Goal: Task Accomplishment & Management: Manage account settings

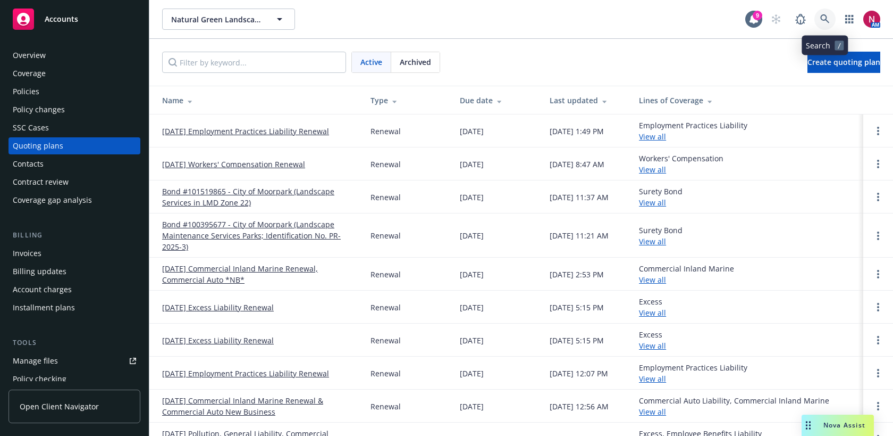
click at [819, 16] on link at bounding box center [825, 19] width 21 height 21
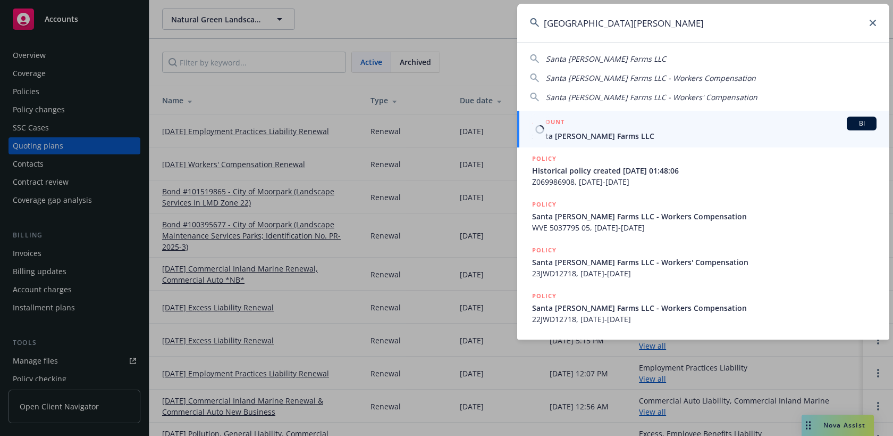
type input "santa rosa berry farm"
click at [721, 129] on div "ACCOUNT BI" at bounding box center [704, 123] width 345 height 14
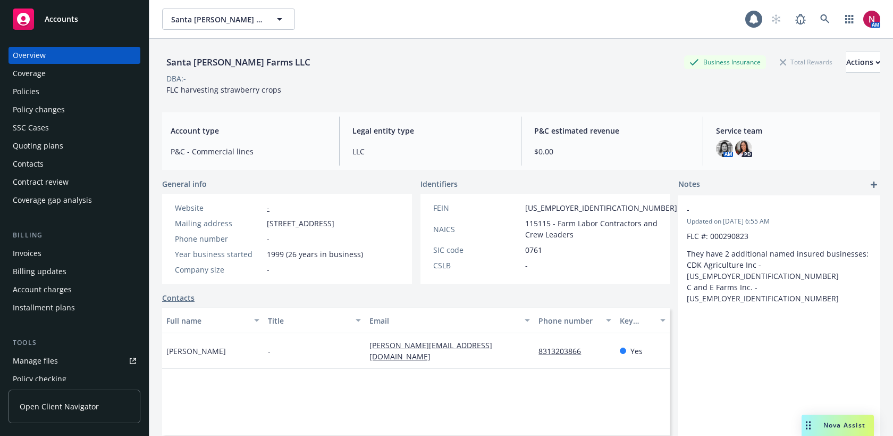
click at [69, 146] on div "Quoting plans" at bounding box center [74, 145] width 123 height 17
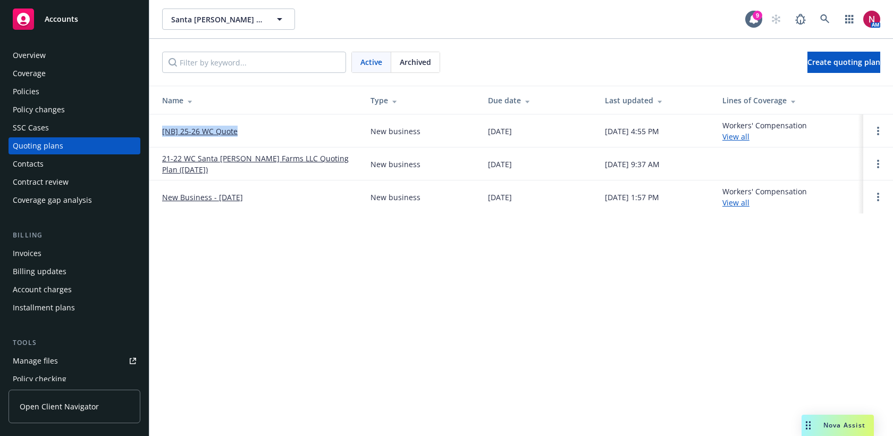
click at [107, 53] on div "Overview" at bounding box center [74, 55] width 123 height 17
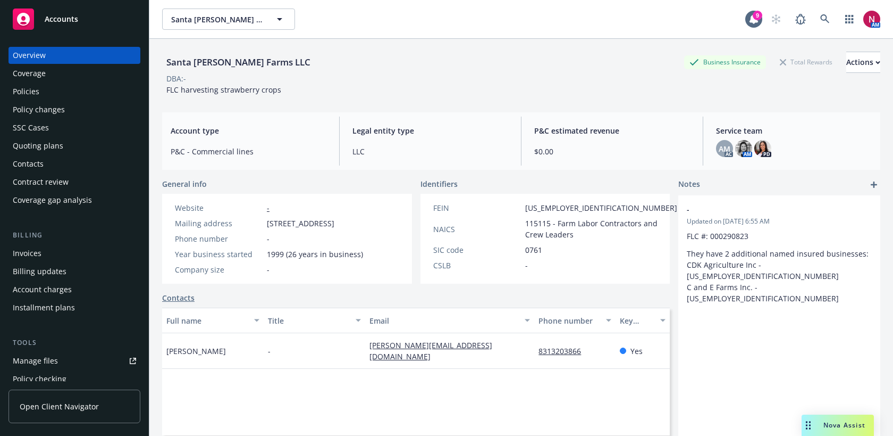
click at [84, 89] on div "Policies" at bounding box center [74, 91] width 123 height 17
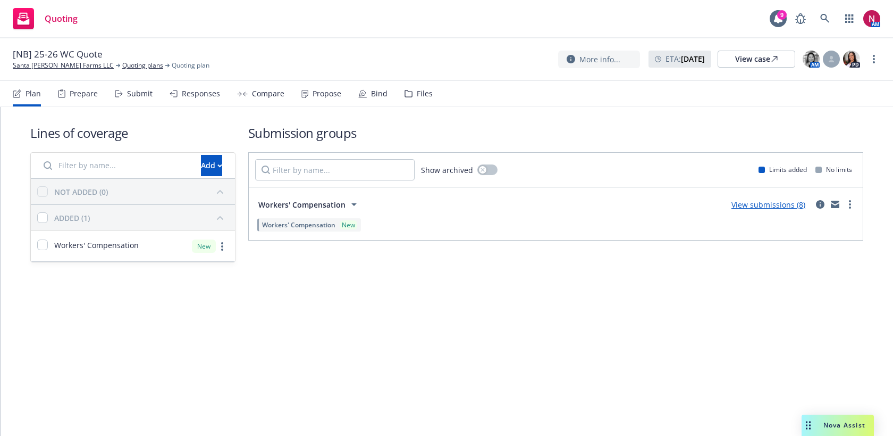
click at [324, 97] on div "Propose" at bounding box center [327, 93] width 29 height 9
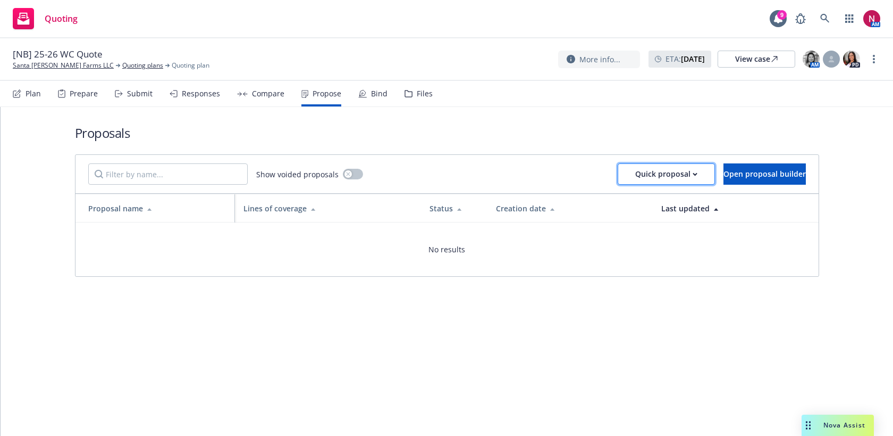
click at [647, 173] on div "Quick proposal" at bounding box center [666, 174] width 62 height 20
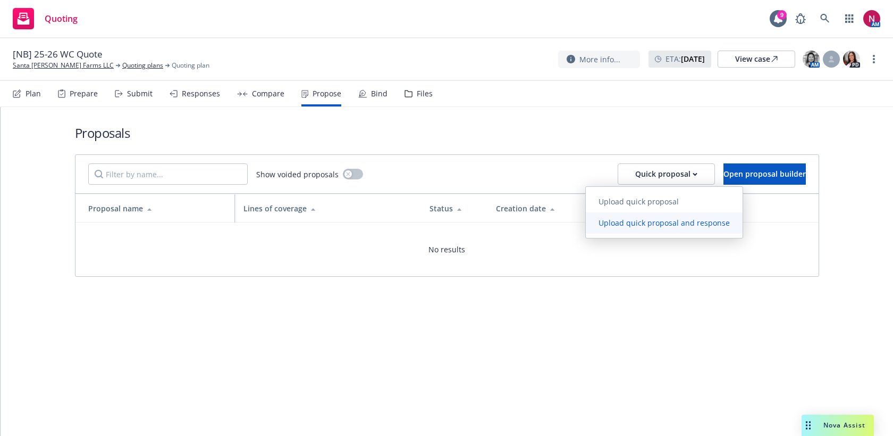
click at [647, 225] on span "Upload quick proposal and response" at bounding box center [664, 222] width 157 height 10
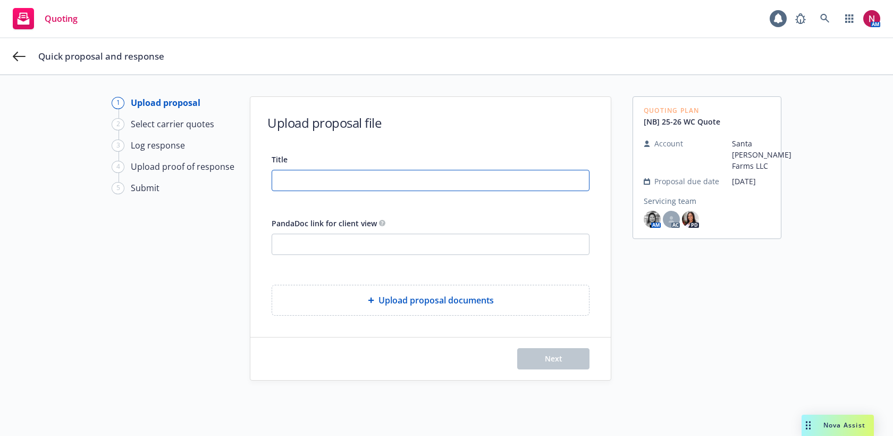
click at [494, 187] on input "Title" at bounding box center [430, 180] width 317 height 20
type input "25-26 Retro WC Quote Proposal"
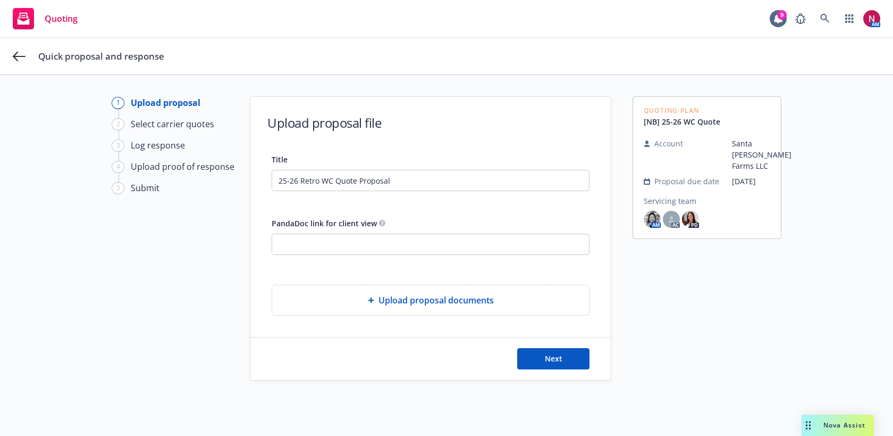
click at [488, 296] on span "Upload proposal documents" at bounding box center [436, 300] width 115 height 13
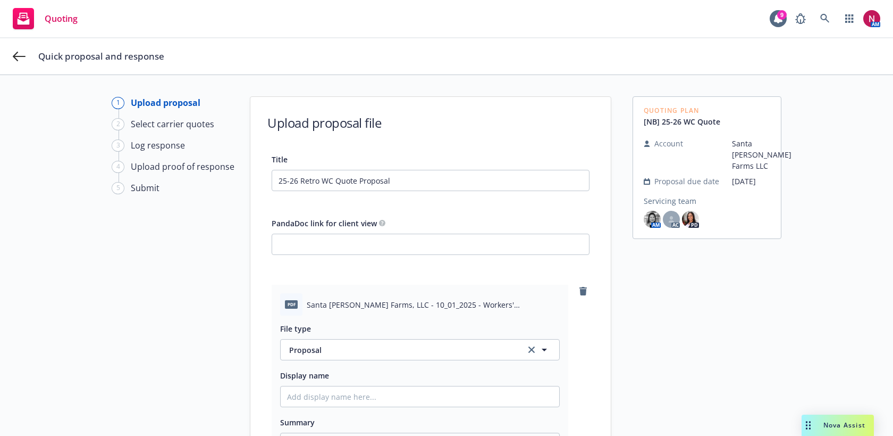
scroll to position [158, 0]
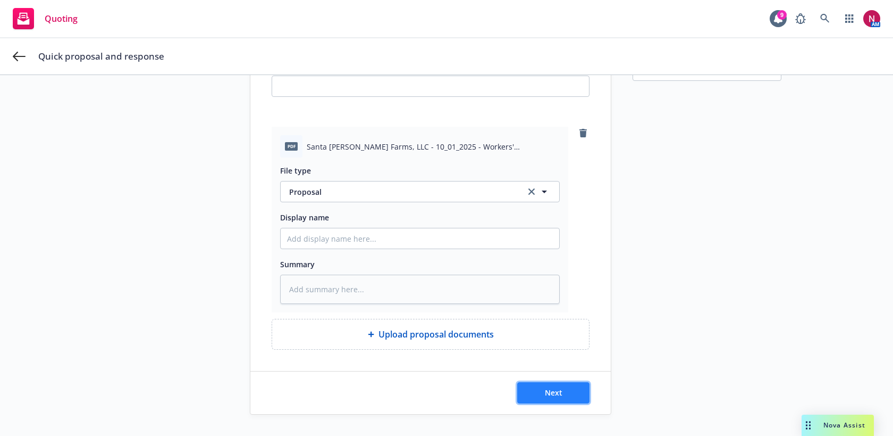
click at [557, 403] on button "Next" at bounding box center [553, 392] width 72 height 21
type textarea "x"
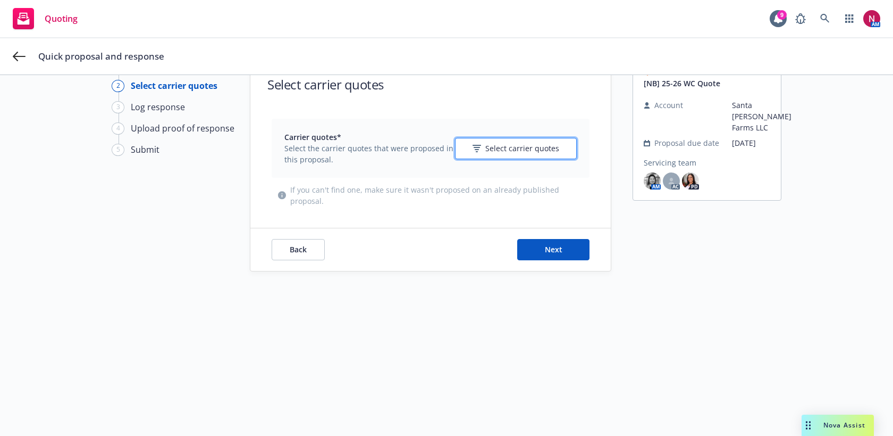
click at [512, 143] on span "Select carrier quotes" at bounding box center [523, 148] width 74 height 11
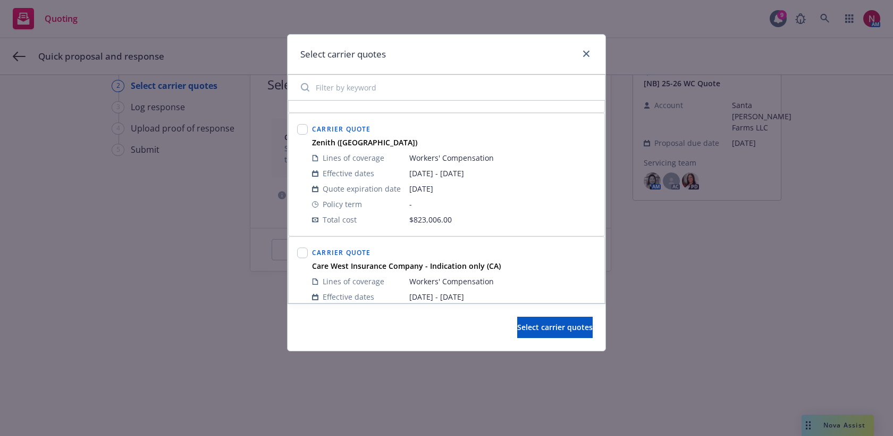
scroll to position [348, 0]
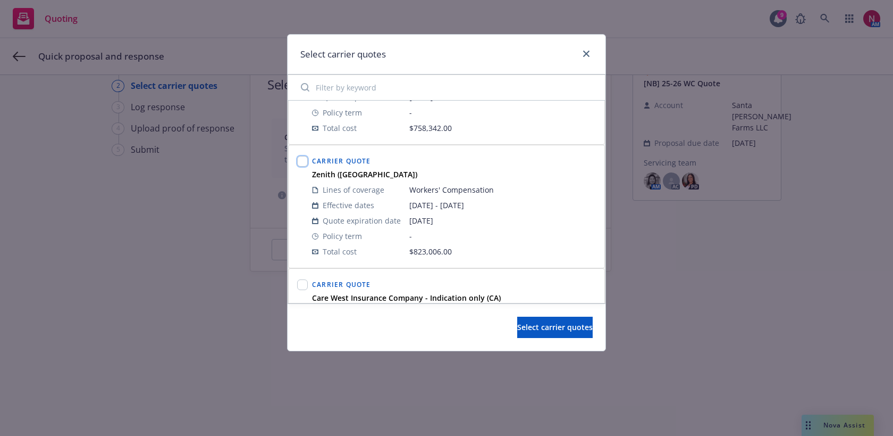
click at [303, 156] on input "checkbox" at bounding box center [302, 161] width 11 height 11
checkbox input "true"
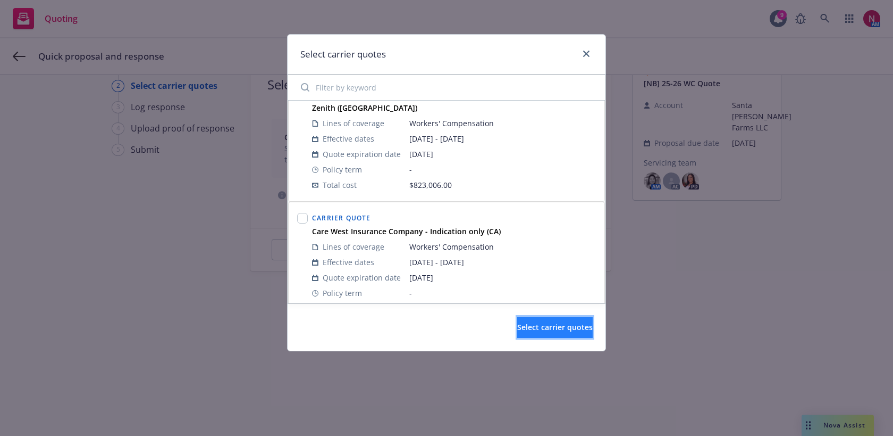
click at [524, 326] on span "Select carrier quotes" at bounding box center [555, 327] width 76 height 10
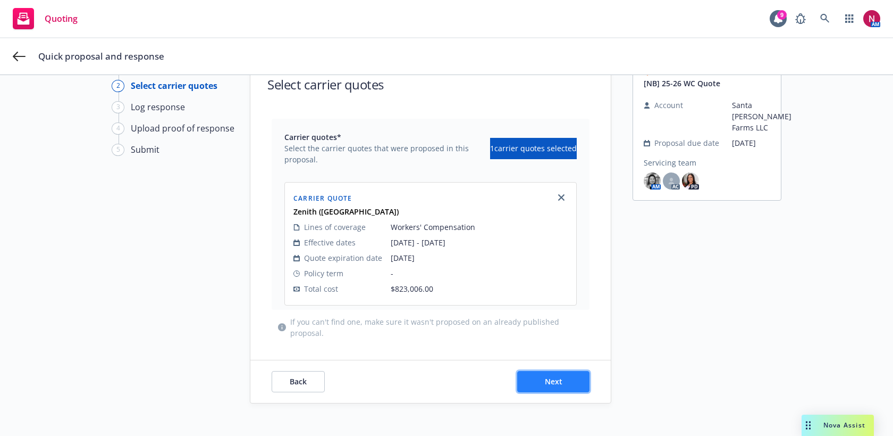
click at [557, 380] on span "Next" at bounding box center [554, 381] width 18 height 10
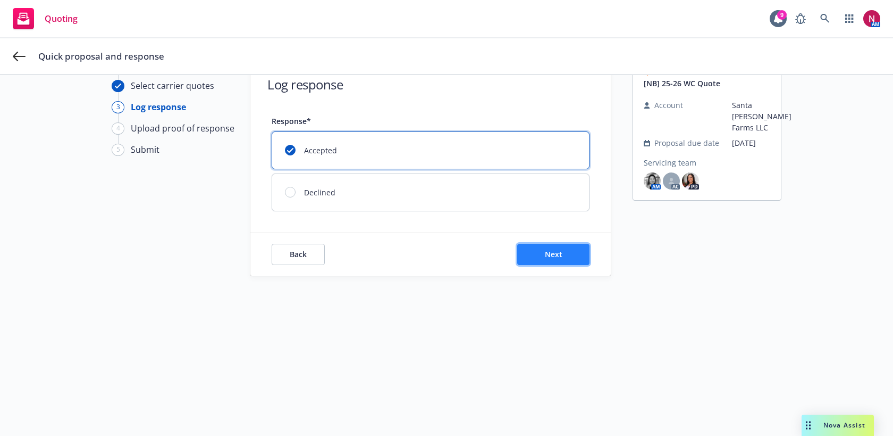
click at [537, 261] on button "Next" at bounding box center [553, 254] width 72 height 21
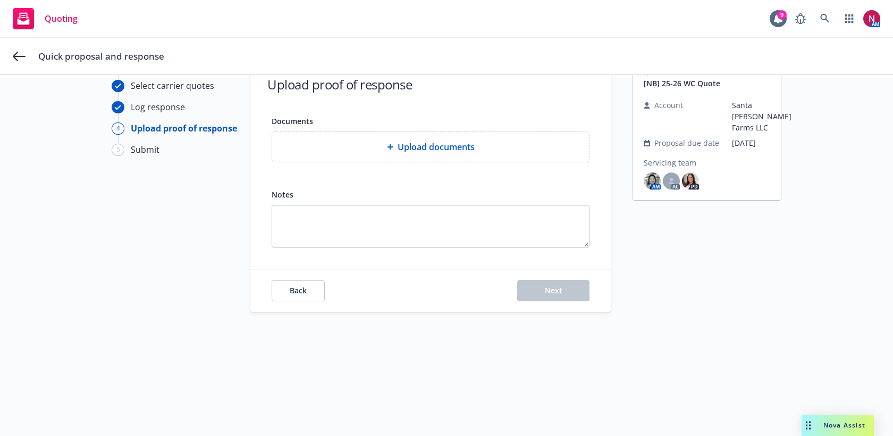
click at [469, 138] on div "Upload documents" at bounding box center [430, 147] width 317 height 30
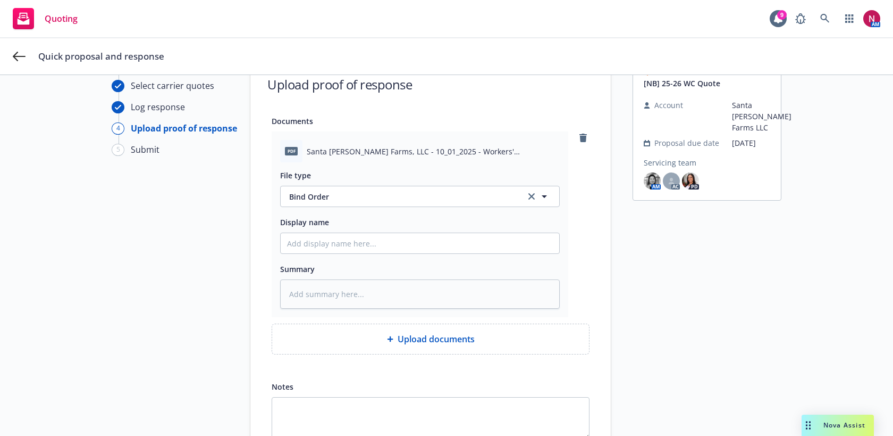
scroll to position [128, 0]
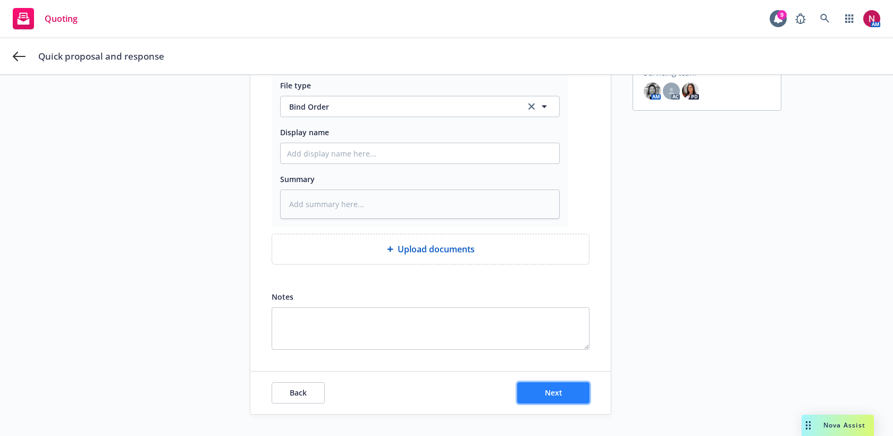
click at [560, 386] on button "Next" at bounding box center [553, 392] width 72 height 21
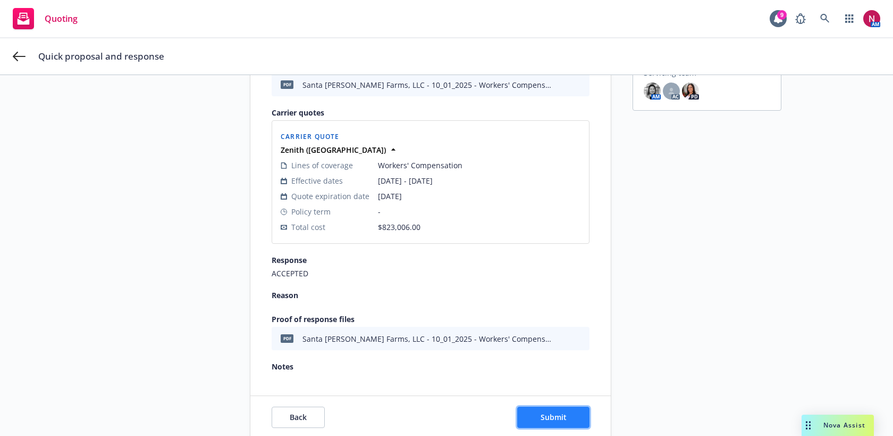
click at [566, 413] on span "Submit" at bounding box center [554, 417] width 26 height 10
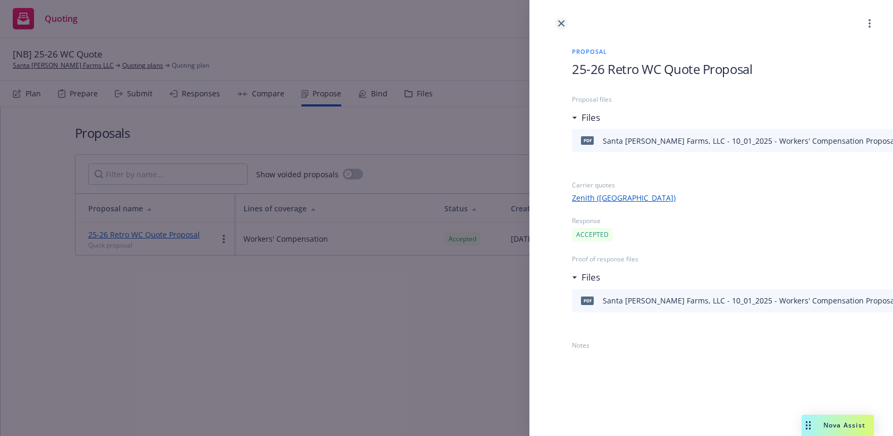
click at [555, 24] on link "close" at bounding box center [561, 23] width 13 height 13
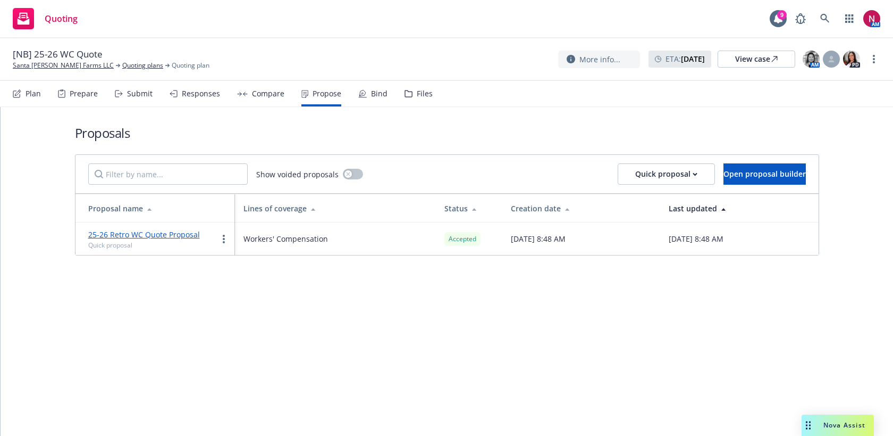
click at [373, 94] on div "Bind" at bounding box center [379, 93] width 16 height 9
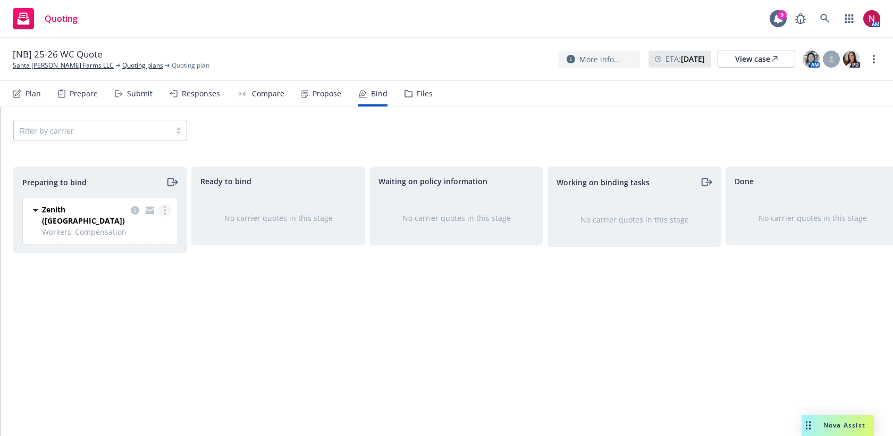
click at [164, 209] on icon "more" at bounding box center [165, 210] width 2 height 9
click at [138, 251] on span "Log bind order" at bounding box center [105, 253] width 78 height 10
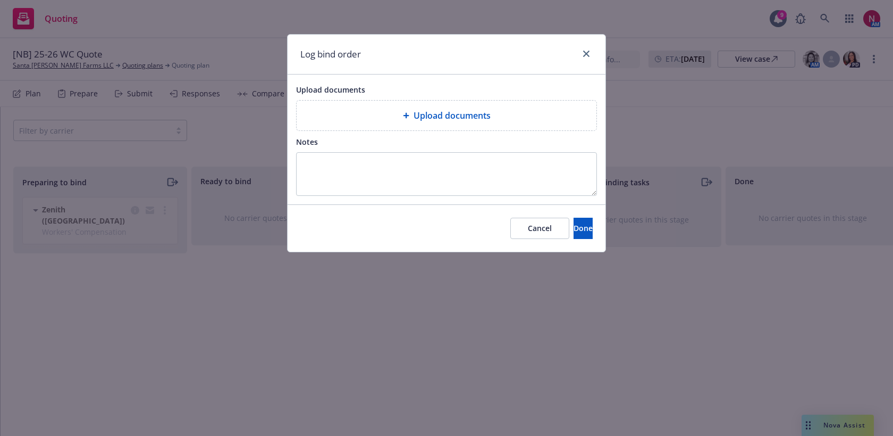
click at [398, 120] on div "Upload documents" at bounding box center [446, 115] width 283 height 13
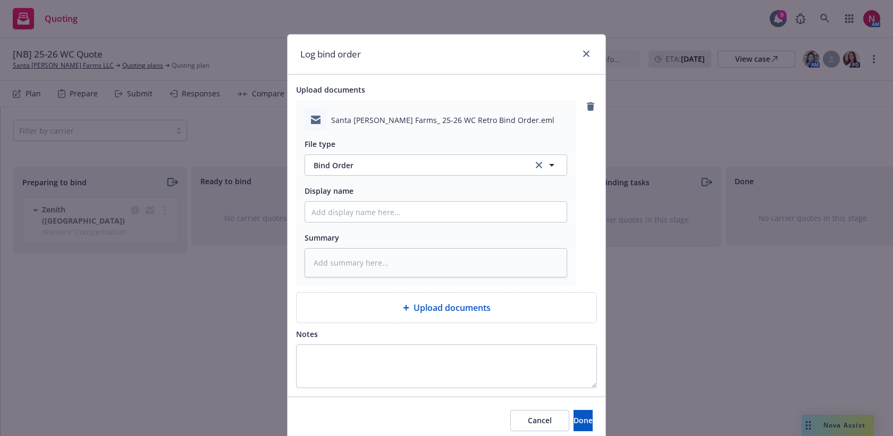
scroll to position [43, 0]
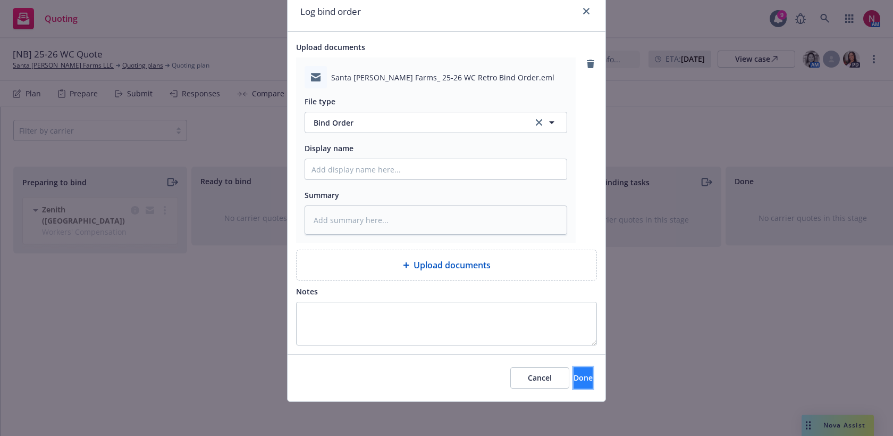
click at [584, 377] on button "Done" at bounding box center [583, 377] width 19 height 21
type textarea "x"
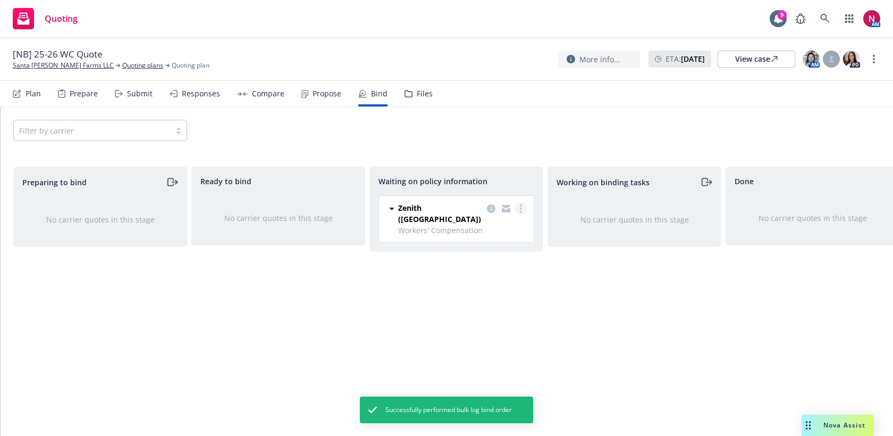
click at [520, 210] on icon "more" at bounding box center [521, 208] width 2 height 9
click at [496, 233] on span "Create policies" at bounding box center [470, 230] width 78 height 10
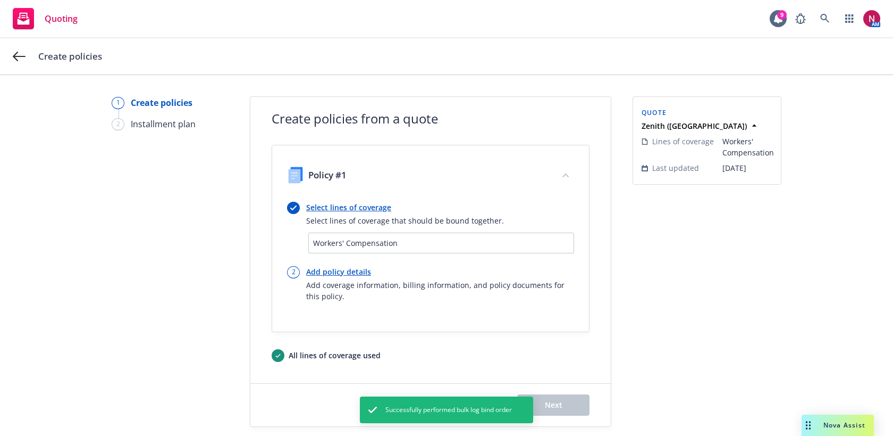
click at [344, 271] on link "Add policy details" at bounding box center [440, 271] width 268 height 11
select select "12"
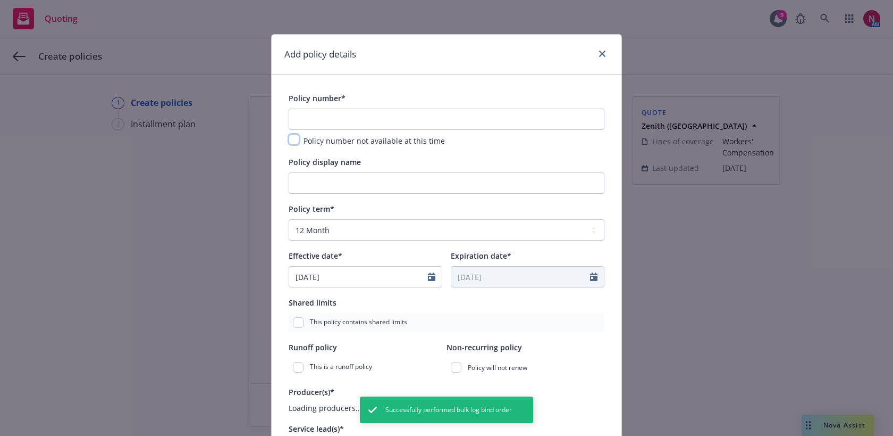
click at [292, 136] on input "checkbox" at bounding box center [294, 139] width 11 height 11
checkbox input "true"
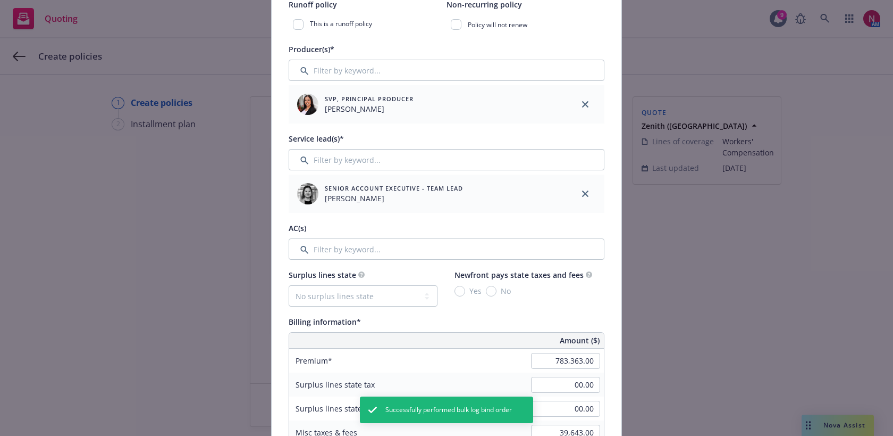
scroll to position [354, 0]
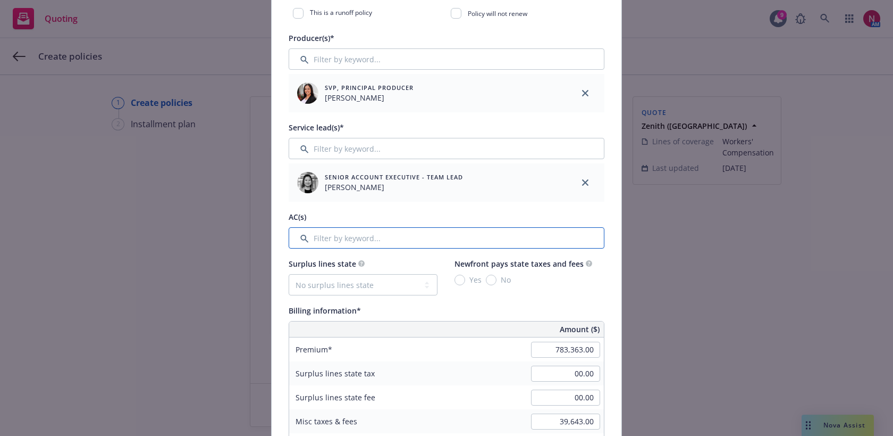
click at [396, 240] on input "Filter by keyword..." at bounding box center [447, 237] width 316 height 21
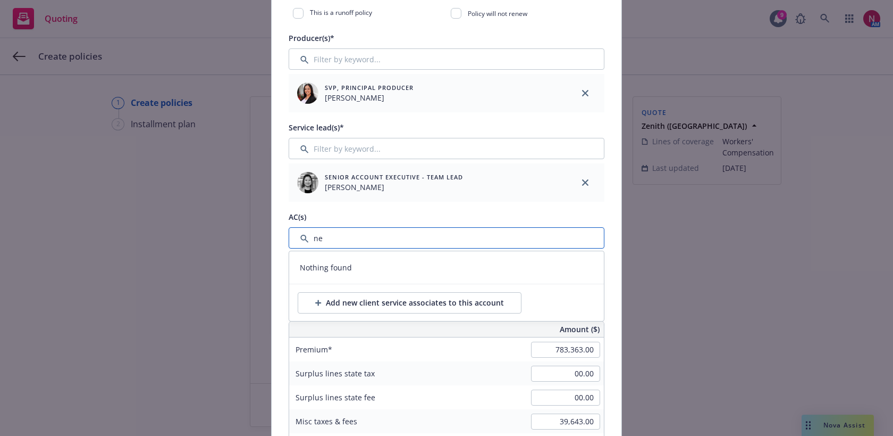
type input "n"
type input "[PERSON_NAME]"
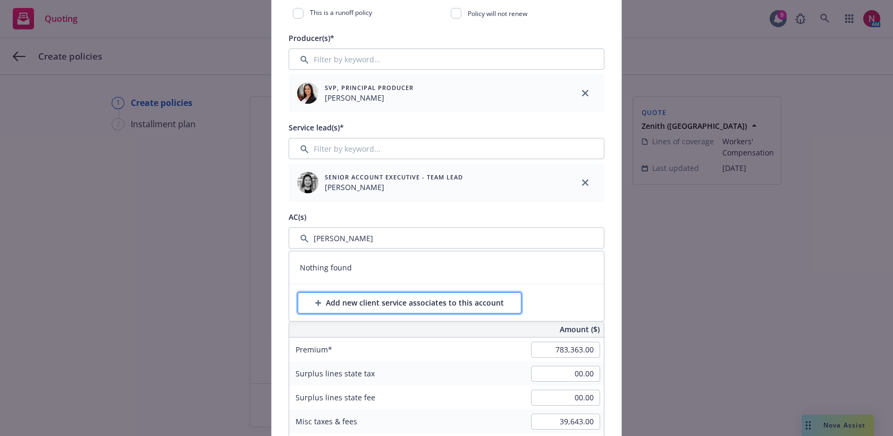
click at [426, 305] on div "Add new client service associates to this account" at bounding box center [409, 302] width 189 height 20
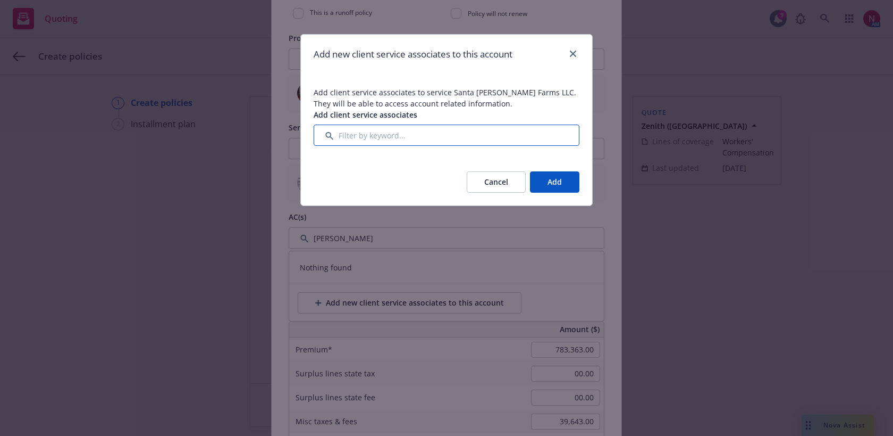
click at [405, 131] on input "Filter by keyword..." at bounding box center [447, 134] width 266 height 21
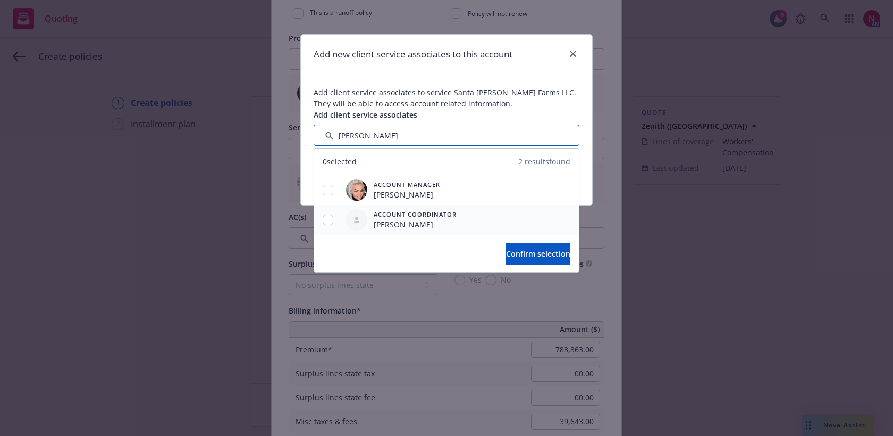
type input "[PERSON_NAME]"
click at [330, 218] on input "checkbox" at bounding box center [328, 219] width 11 height 11
checkbox input "true"
click at [536, 250] on span "Confirm selection" at bounding box center [538, 253] width 64 height 10
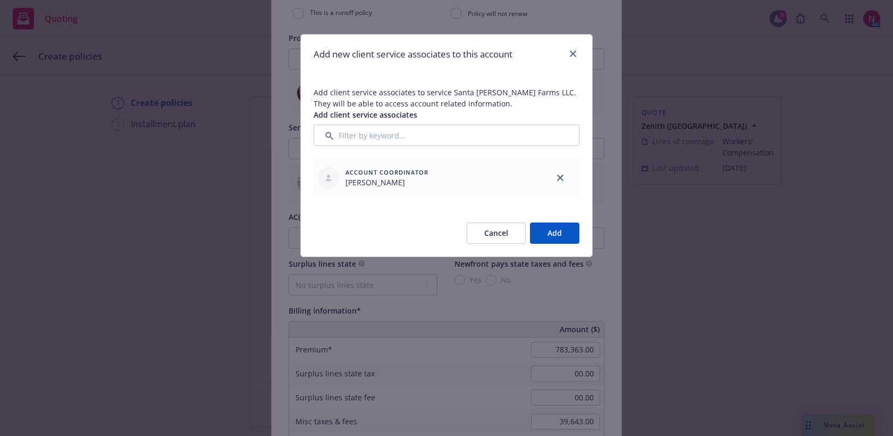
click at [550, 235] on button "Add" at bounding box center [554, 232] width 49 height 21
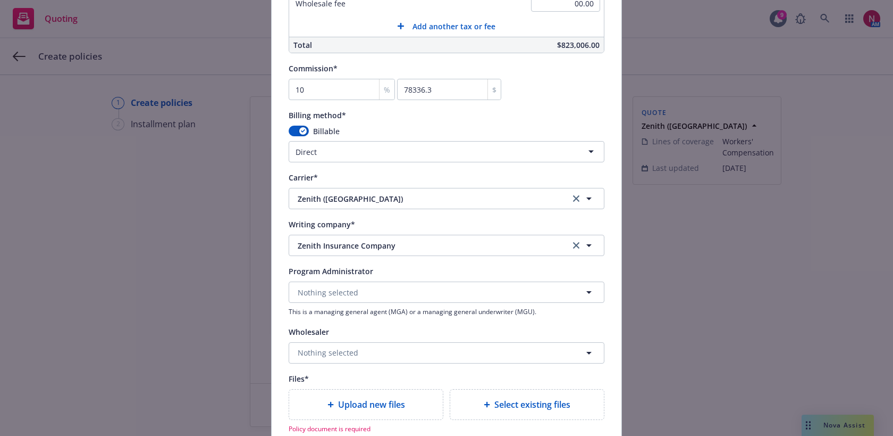
scroll to position [889, 0]
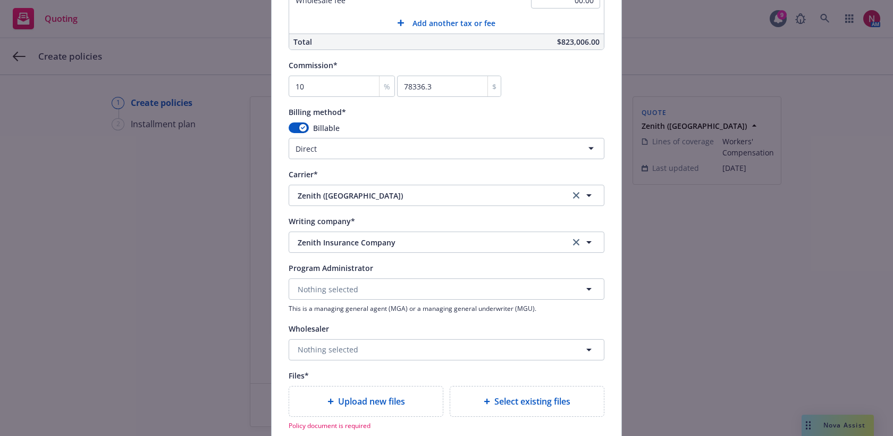
click at [448, 145] on html "Quoting 9 AM Create policies 1 Create policies 2 Installment plan Create polici…" at bounding box center [446, 218] width 893 height 436
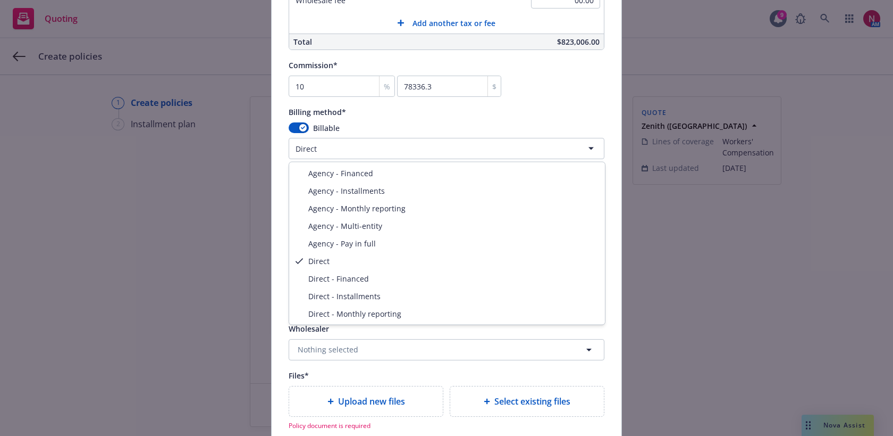
select select "DIRECT_MONTHLY_REPORTING"
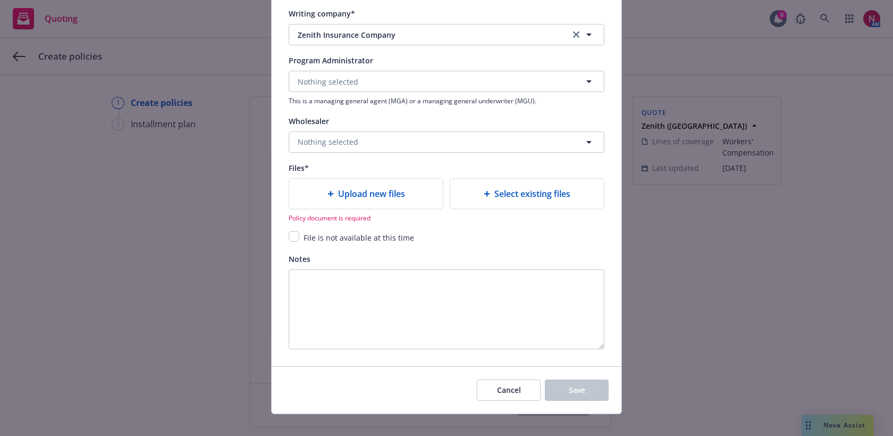
scroll to position [1108, 0]
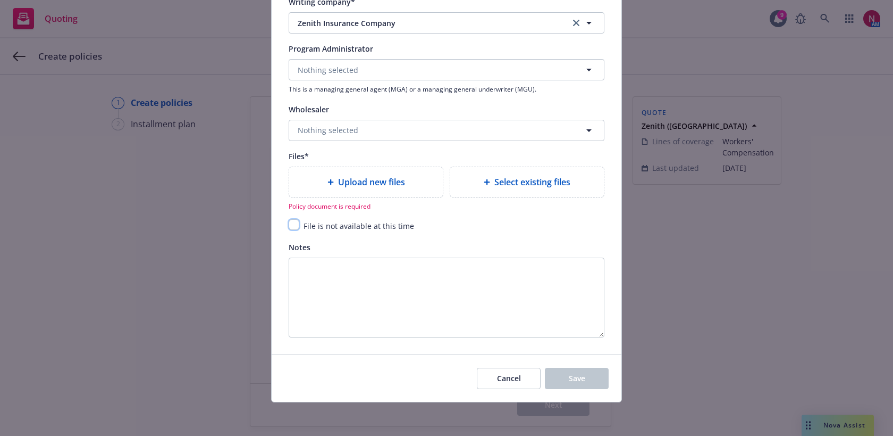
click at [294, 226] on input "checkbox" at bounding box center [294, 224] width 11 height 11
checkbox input "true"
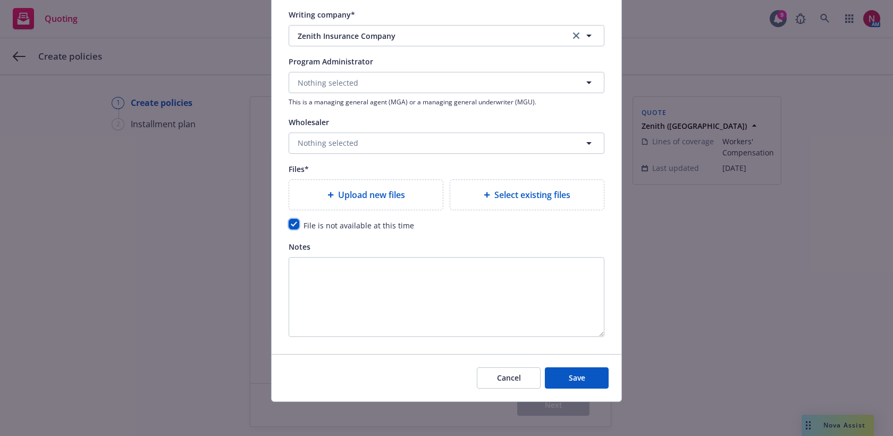
scroll to position [1094, 0]
click at [577, 382] on span "Save" at bounding box center [577, 378] width 16 height 10
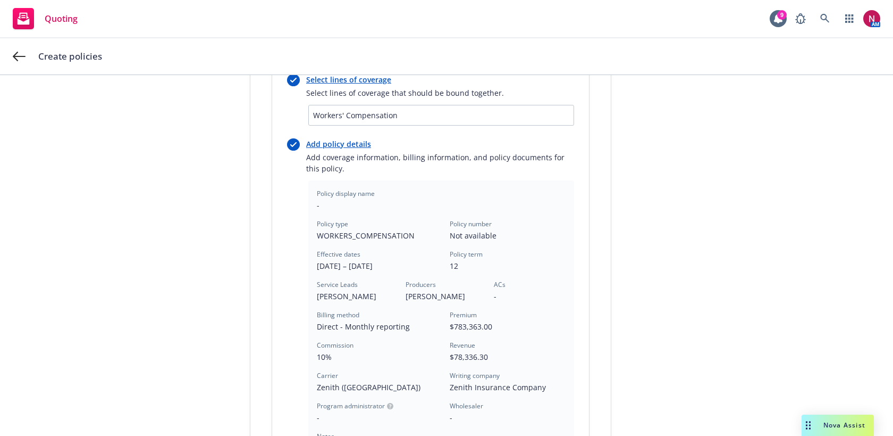
scroll to position [299, 0]
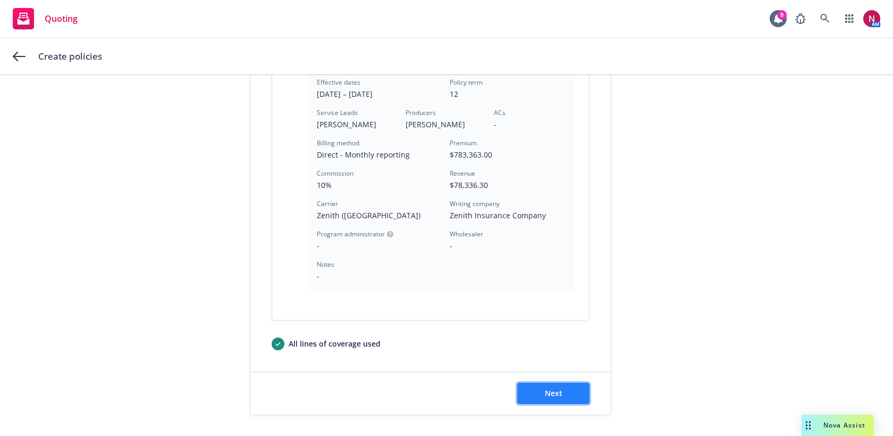
click at [562, 394] on span "Next" at bounding box center [554, 393] width 18 height 10
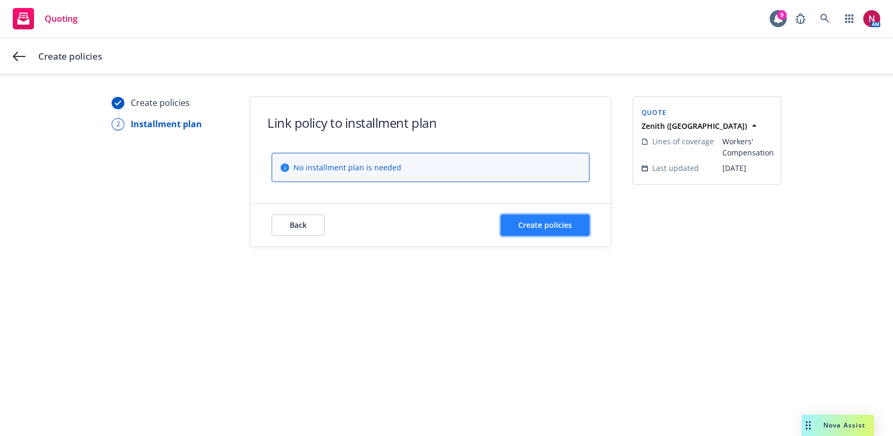
click at [543, 227] on span "Create policies" at bounding box center [545, 225] width 54 height 10
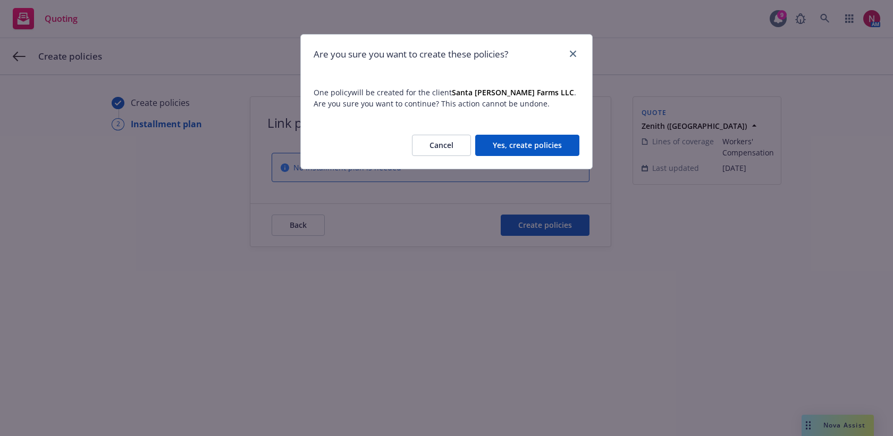
click at [512, 129] on div "Cancel Yes, create policies" at bounding box center [446, 145] width 291 height 47
click at [513, 137] on button "Yes, create policies" at bounding box center [527, 145] width 104 height 21
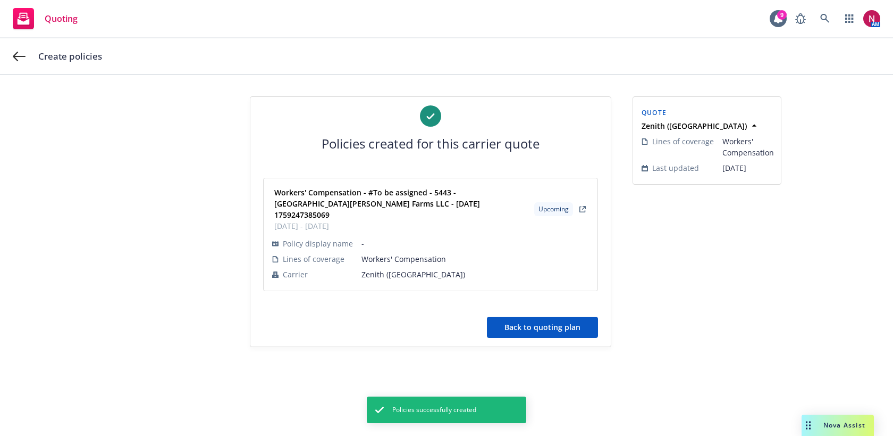
click at [573, 316] on button "Back to quoting plan" at bounding box center [542, 326] width 111 height 21
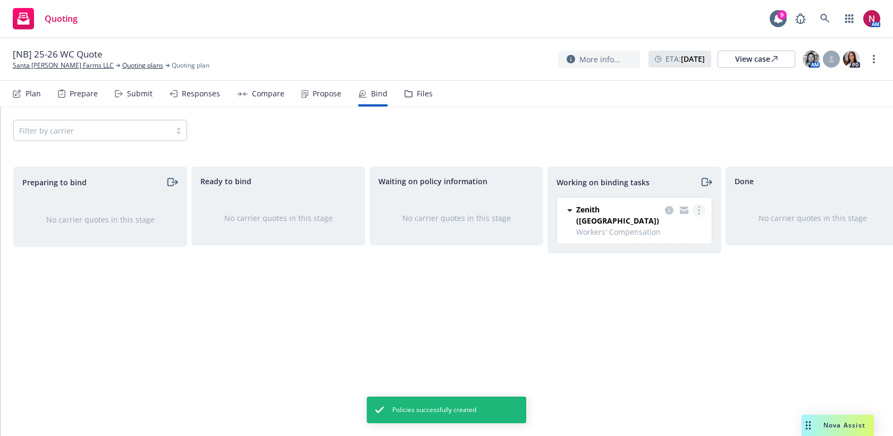
click at [699, 213] on circle "more" at bounding box center [699, 213] width 2 height 2
click at [681, 251] on span "Move to done" at bounding box center [646, 253] width 74 height 10
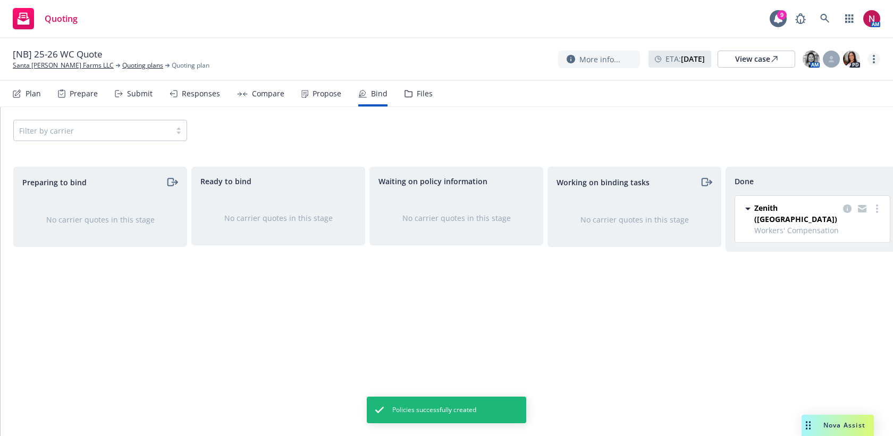
click at [874, 62] on circle "more" at bounding box center [874, 62] width 2 height 2
click at [827, 148] on link "Archive quoting plan" at bounding box center [821, 144] width 119 height 21
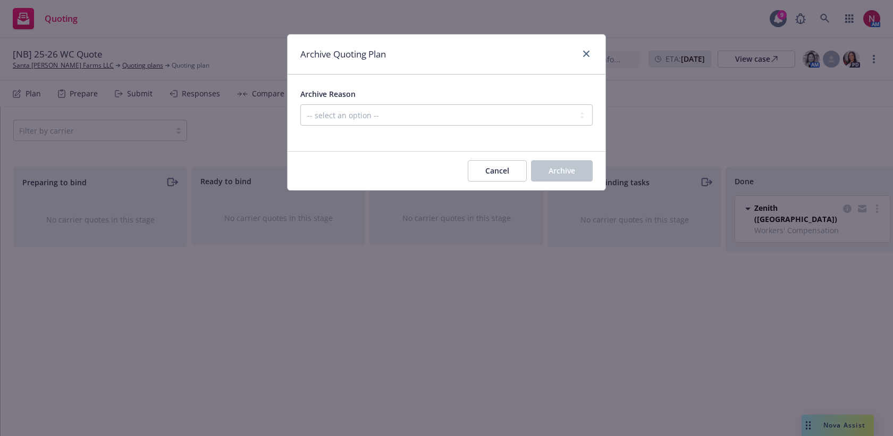
click at [483, 103] on div "Archive Reason -- select an option -- Created by error Duplicate New business o…" at bounding box center [446, 106] width 292 height 38
click at [481, 114] on select "-- select an option -- Created by error Duplicate New business opportunity lost…" at bounding box center [446, 114] width 292 height 21
select select "ARCHIVED_NEW_BUSINESS_COMPLETED"
click at [300, 104] on select "-- select an option -- Created by error Duplicate New business opportunity lost…" at bounding box center [446, 114] width 292 height 21
click at [578, 182] on div "Cancel Archive" at bounding box center [447, 171] width 318 height 38
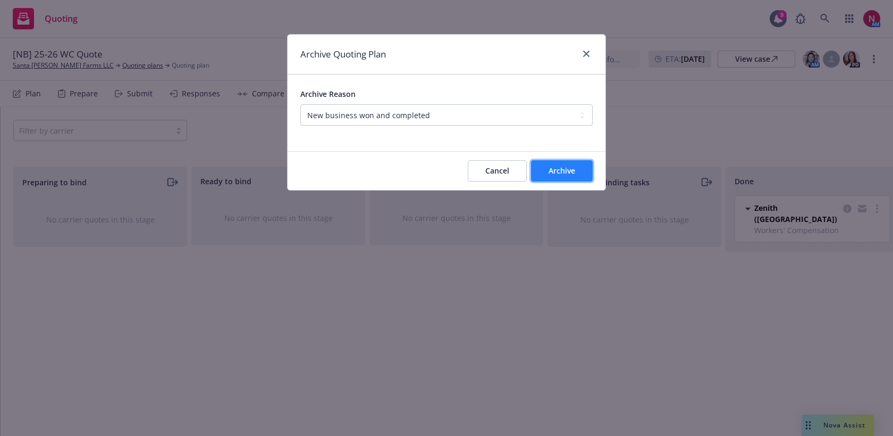
click at [573, 171] on span "Archive" at bounding box center [562, 170] width 27 height 10
